Goal: Task Accomplishment & Management: Complete application form

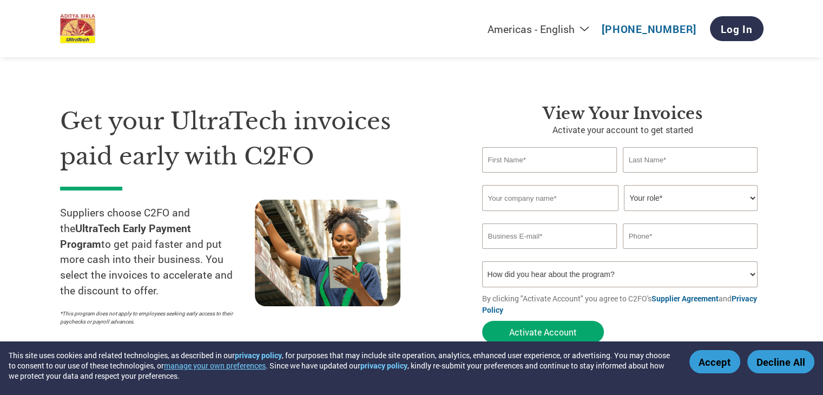
click at [754, 198] on select "Your role* CFO Controller Credit Manager Finance Director Treasurer CEO Preside…" at bounding box center [691, 198] width 134 height 26
click at [770, 148] on section "Get your UltraTech invoices paid early with C2FO Suppliers choose C2FO and the …" at bounding box center [411, 213] width 823 height 340
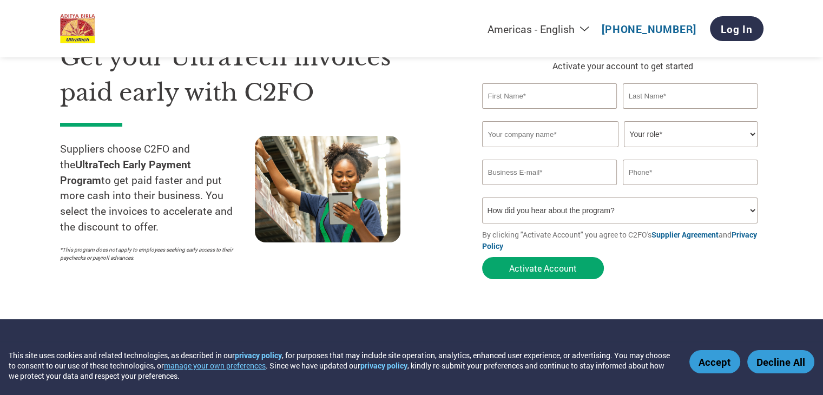
scroll to position [71, 0]
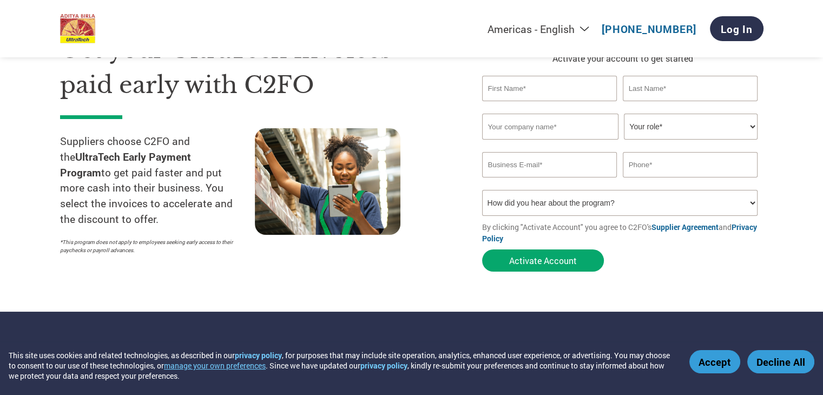
click at [749, 200] on select "How did you hear about the program? Received a letter Email Social Media Online…" at bounding box center [620, 203] width 276 height 26
click at [777, 205] on section "Get your UltraTech invoices paid early with C2FO Suppliers choose C2FO and the …" at bounding box center [411, 142] width 823 height 340
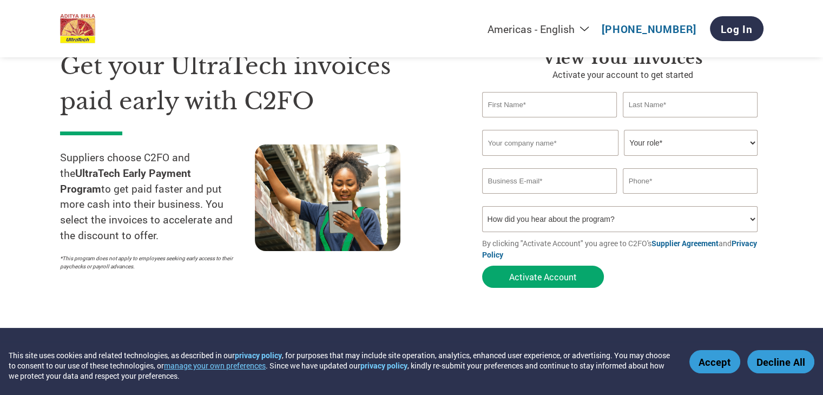
scroll to position [54, 0]
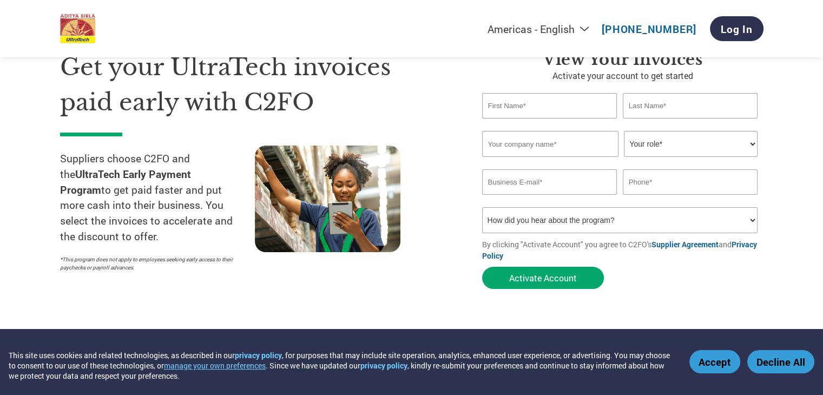
click at [753, 220] on select "How did you hear about the program? Received a letter Email Social Media Online…" at bounding box center [620, 220] width 276 height 26
click at [751, 219] on select "How did you hear about the program? Received a letter Email Social Media Online…" at bounding box center [620, 220] width 276 height 26
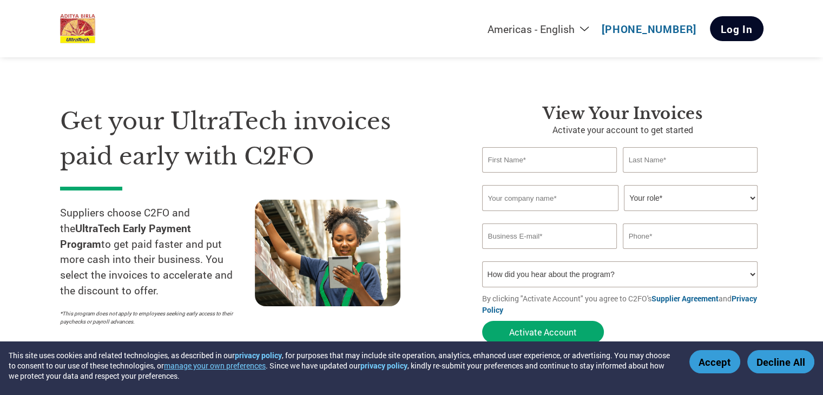
click at [728, 34] on link "Log In" at bounding box center [737, 28] width 54 height 25
paste input "[PERSON_NAME]"
click at [510, 159] on input "text" at bounding box center [549, 159] width 135 height 25
type input "[PERSON_NAME]"
paste input "[PERSON_NAME]"
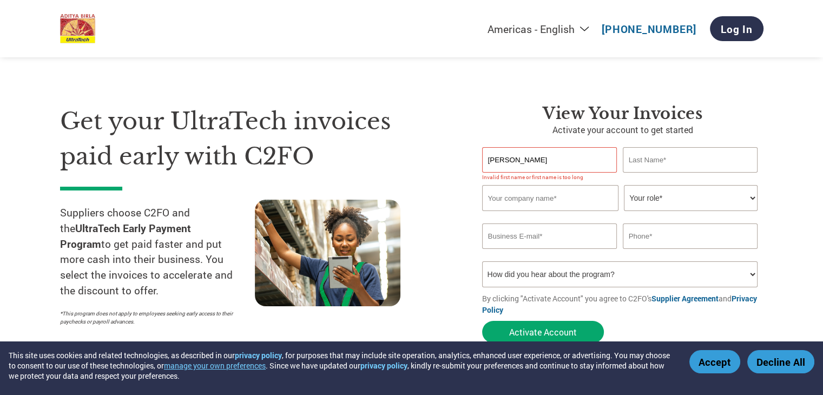
click at [653, 161] on input "text" at bounding box center [690, 159] width 135 height 25
click at [674, 158] on input "[PERSON_NAME]" at bounding box center [690, 159] width 135 height 25
click at [674, 158] on input "Devi" at bounding box center [690, 159] width 135 height 25
type input "Devi"
click at [545, 159] on input "[PERSON_NAME]" at bounding box center [549, 159] width 135 height 25
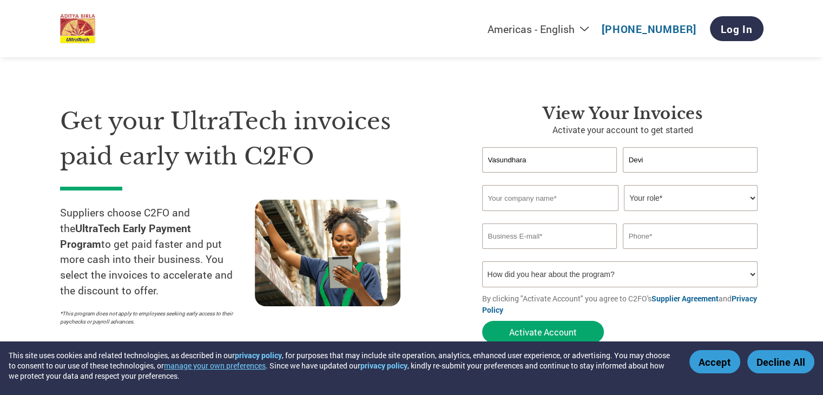
type input "Vasundhara"
click at [555, 194] on input "text" at bounding box center [550, 198] width 136 height 26
click at [534, 197] on input "text" at bounding box center [550, 198] width 136 height 26
paste input "LUB SOLUTIONS PVT. LTD"
type input "LUB SOLUTIONS PVT. LTD"
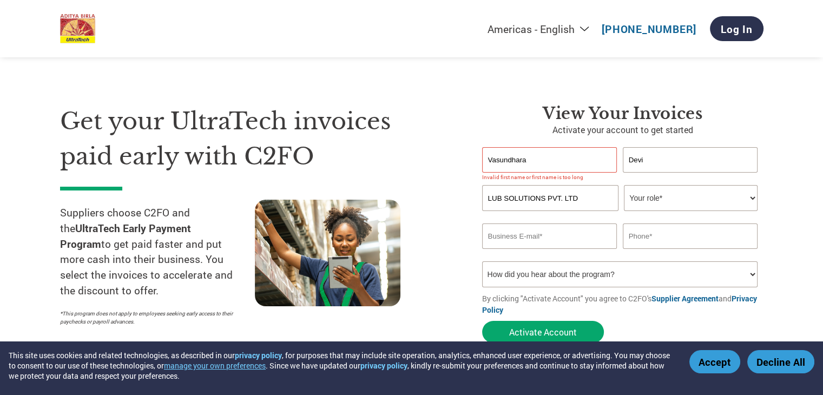
click at [656, 178] on div "Invalid last name or last name is too long" at bounding box center [690, 177] width 135 height 7
click at [572, 162] on input "Vasundhara" at bounding box center [549, 159] width 135 height 25
type input "Vasundhara"
click at [651, 192] on select "Your role* CFO Controller Credit Manager Finance Director Treasurer CEO Preside…" at bounding box center [691, 198] width 134 height 26
select select "CEO"
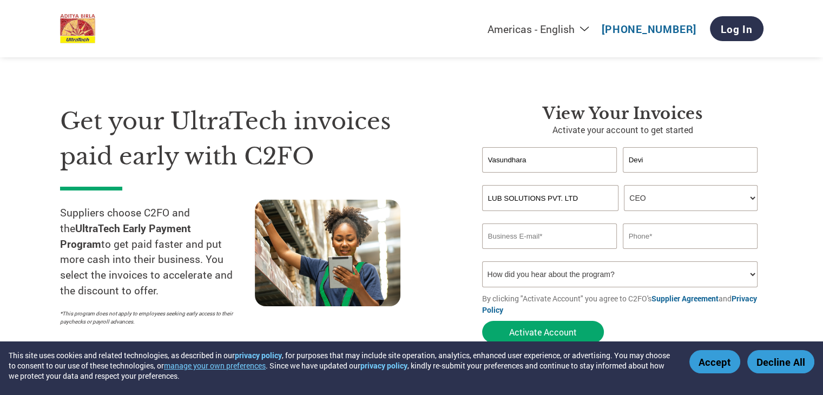
click at [624, 185] on select "Your role* CFO Controller Credit Manager Finance Director Treasurer CEO Preside…" at bounding box center [691, 198] width 134 height 26
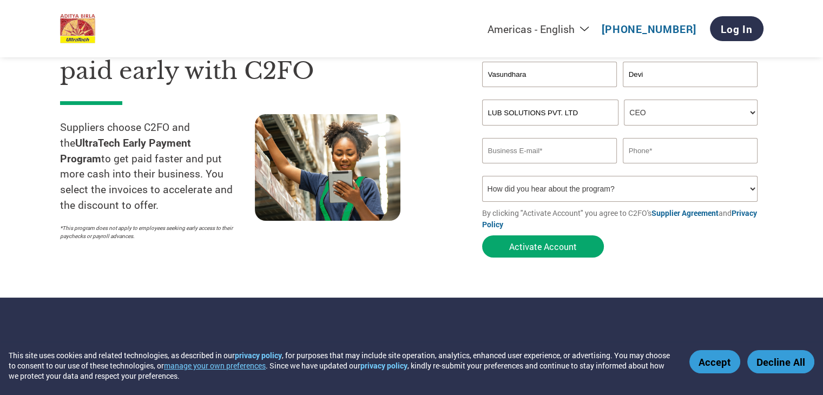
scroll to position [104, 0]
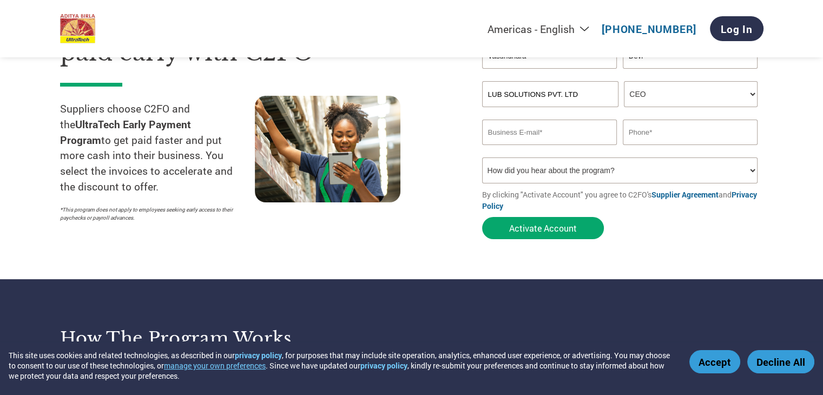
click at [538, 136] on input "email" at bounding box center [549, 132] width 135 height 25
paste input "[EMAIL_ADDRESS][DOMAIN_NAME]"
type input "[EMAIL_ADDRESS][DOMAIN_NAME]"
click at [663, 141] on input "text" at bounding box center [690, 132] width 135 height 25
paste input "6360298921"
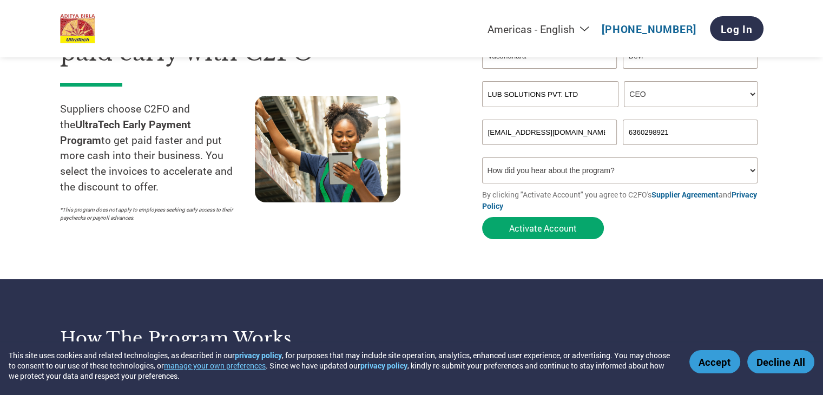
type input "6360298921"
click at [557, 167] on select "How did you hear about the program? Received a letter Email Social Media Online…" at bounding box center [620, 171] width 276 height 26
select select "Email"
click at [482, 158] on select "How did you hear about the program? Received a letter Email Social Media Online…" at bounding box center [620, 171] width 276 height 26
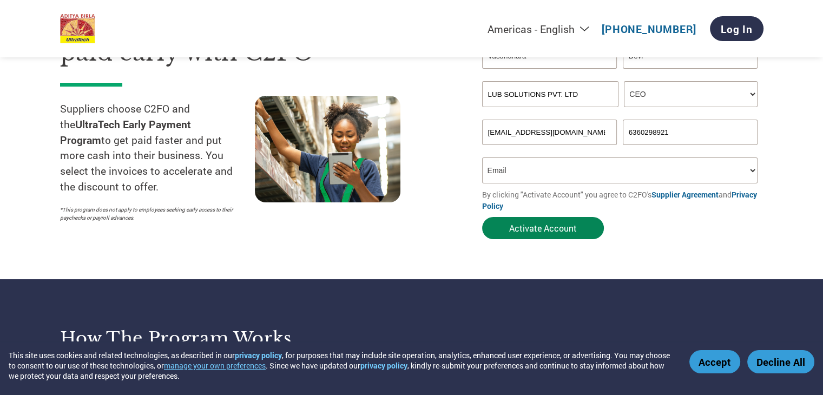
click at [553, 232] on button "Activate Account" at bounding box center [543, 228] width 122 height 22
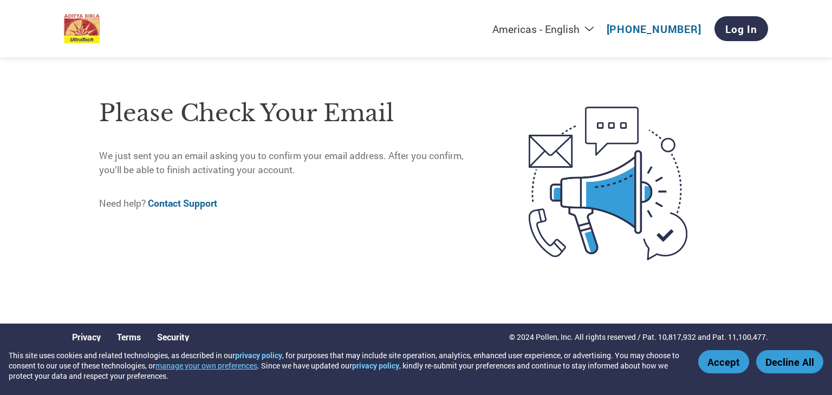
click at [734, 360] on button "Accept" at bounding box center [723, 361] width 51 height 23
